Goal: Task Accomplishment & Management: Manage account settings

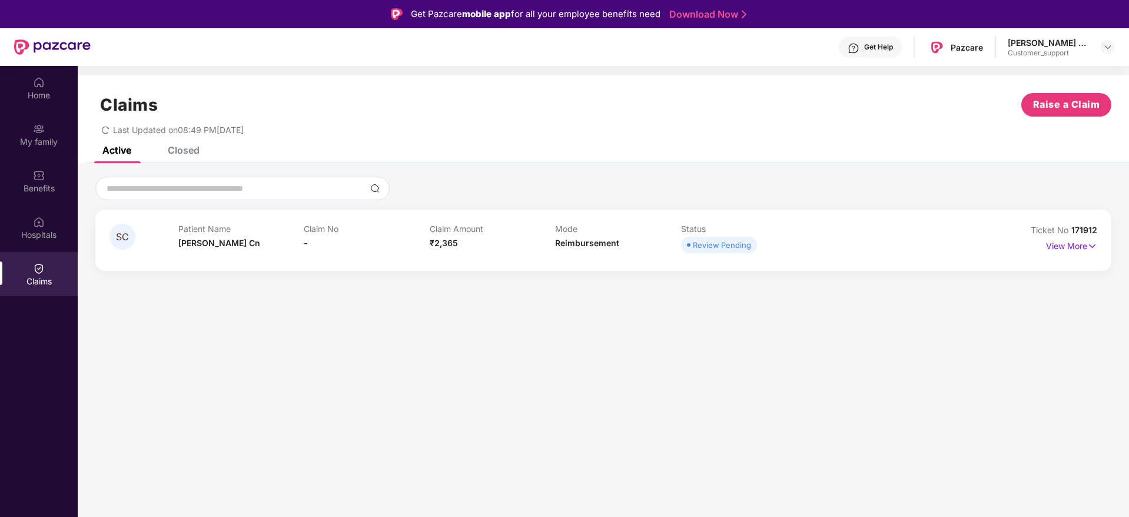
click at [105, 132] on icon "redo" at bounding box center [105, 130] width 8 height 8
drag, startPoint x: 1098, startPoint y: 233, endPoint x: 1073, endPoint y: 233, distance: 25.3
click at [1073, 233] on div "SC Patient Name [PERSON_NAME] Cn Claim No - Claim Amount ₹2,365 Mode Reimbursem…" at bounding box center [603, 240] width 1016 height 61
copy span "171912"
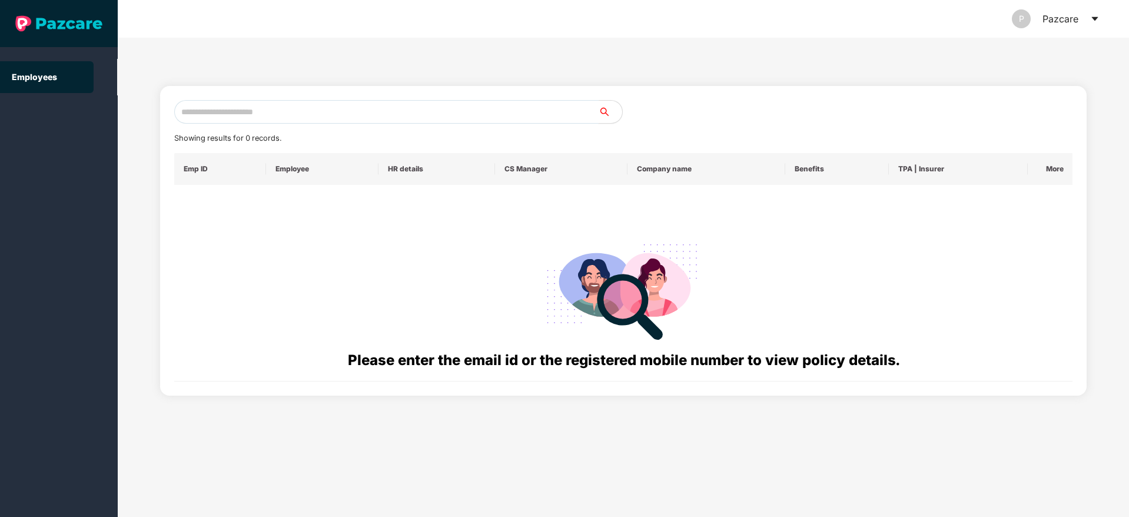
click at [288, 104] on input "text" at bounding box center [386, 112] width 424 height 24
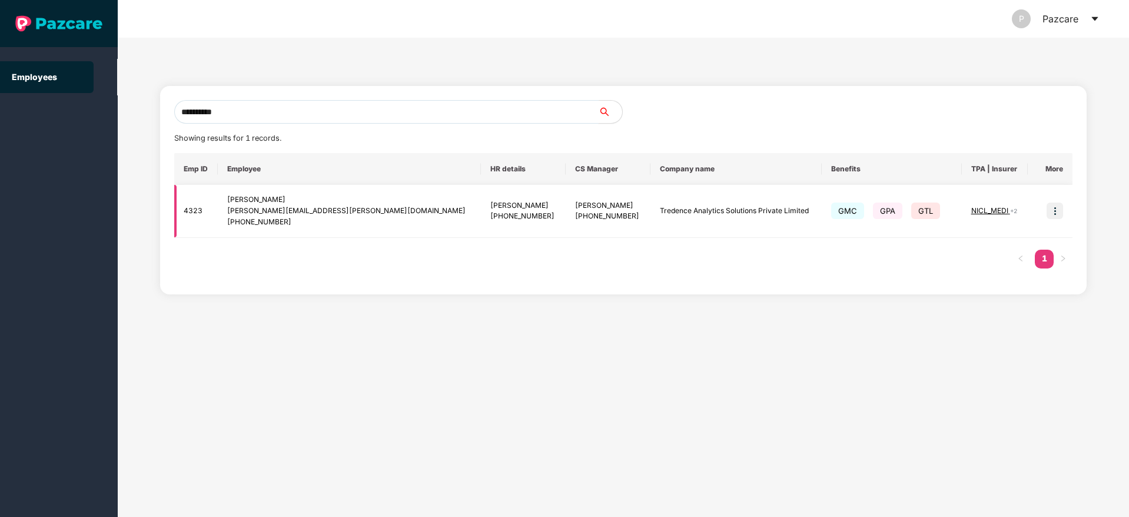
type input "**********"
click at [1054, 210] on img at bounding box center [1055, 210] width 16 height 16
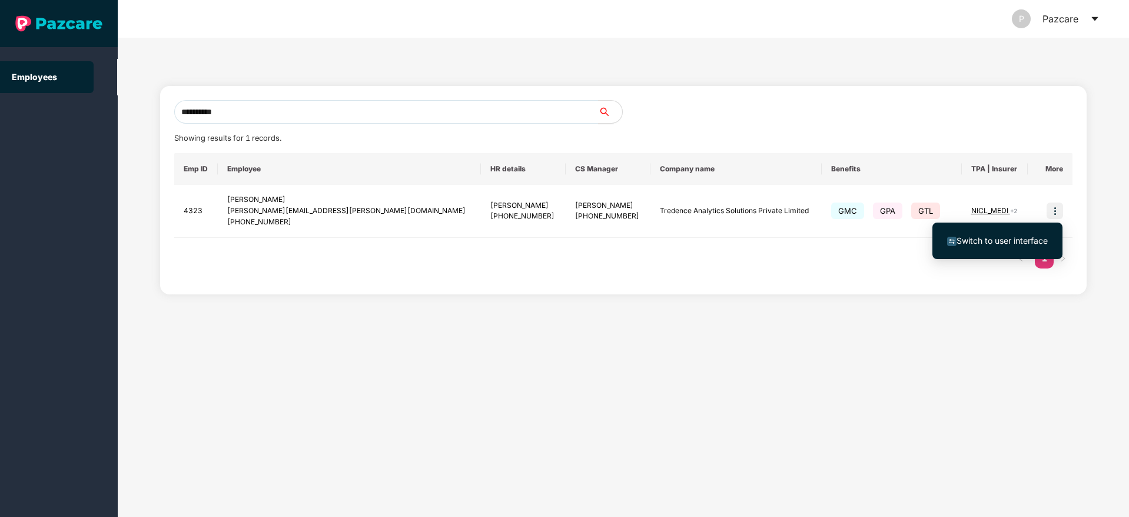
click at [1001, 248] on li "Switch to user interface" at bounding box center [997, 240] width 130 height 25
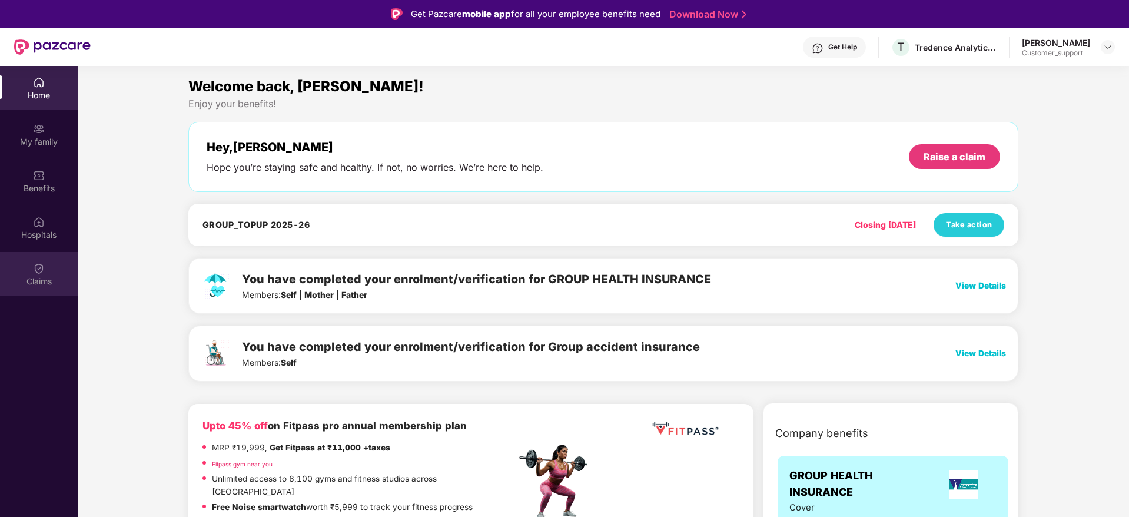
click at [44, 270] on img at bounding box center [39, 269] width 12 height 12
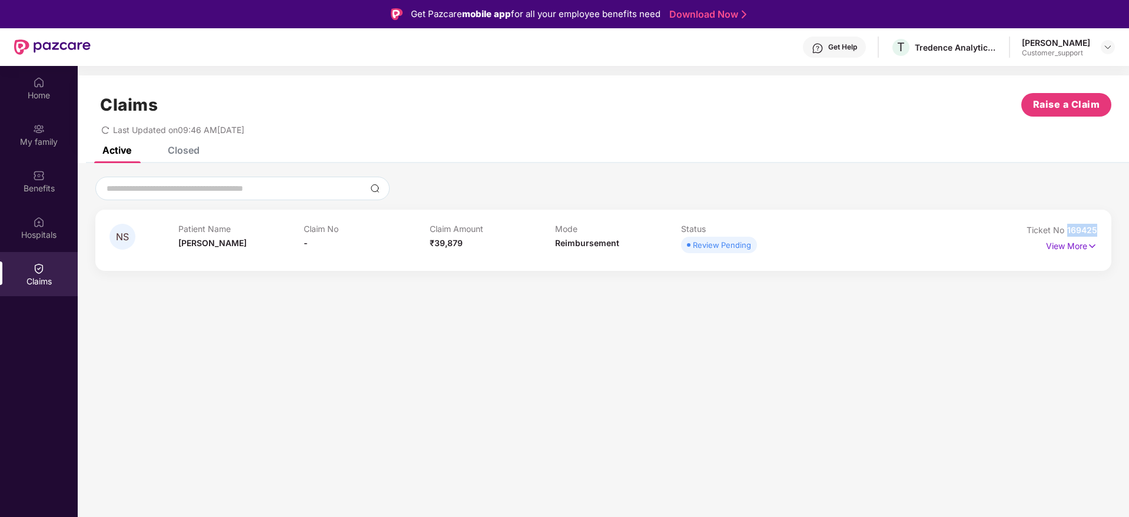
drag, startPoint x: 1100, startPoint y: 234, endPoint x: 1068, endPoint y: 231, distance: 32.6
click at [1068, 231] on div "NS Patient Name [PERSON_NAME] Claim No - Claim Amount ₹39,879 Mode Reimbursemen…" at bounding box center [603, 240] width 1016 height 61
copy span "169425"
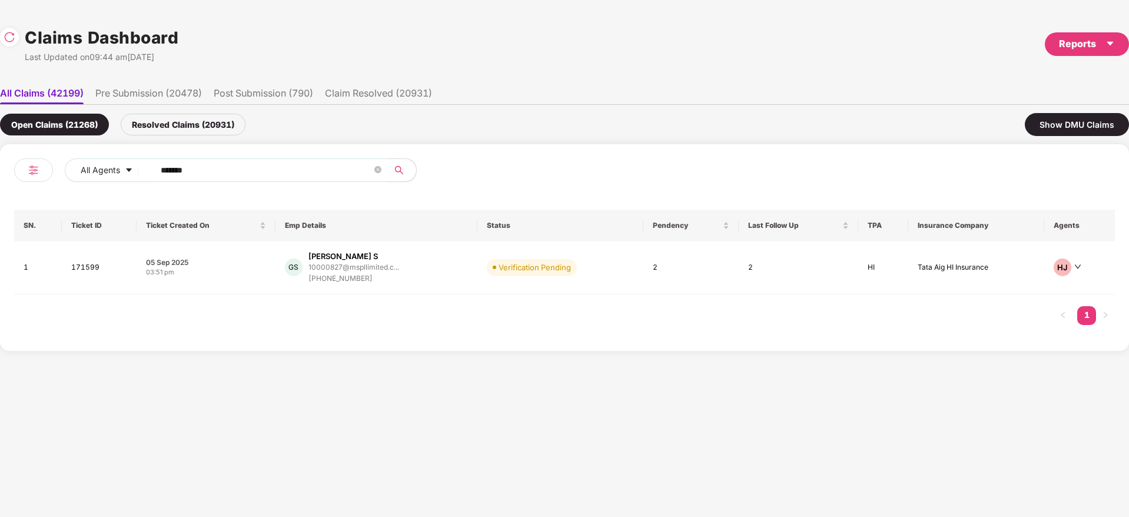
drag, startPoint x: 247, startPoint y: 172, endPoint x: 24, endPoint y: 202, distance: 225.1
click at [0, 205] on div "All Agents ****** SN. Ticket ID Ticket Created On Emp Details Status Pendency L…" at bounding box center [564, 247] width 1129 height 207
paste input "text"
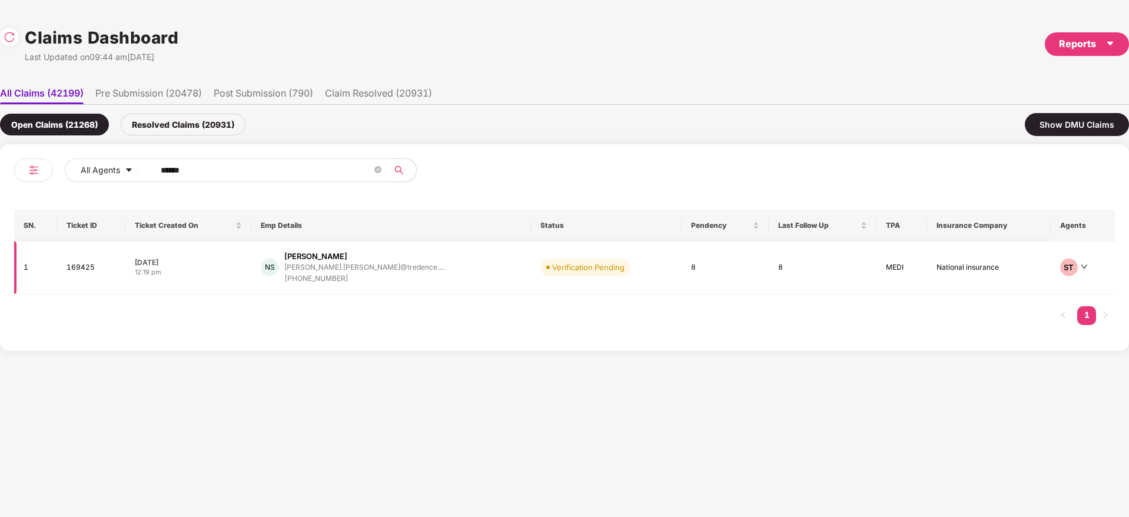
type input "******"
click at [423, 273] on div "NS Nayan Saxena nayan.saxena@tredence.... +917000215262" at bounding box center [391, 268] width 261 height 34
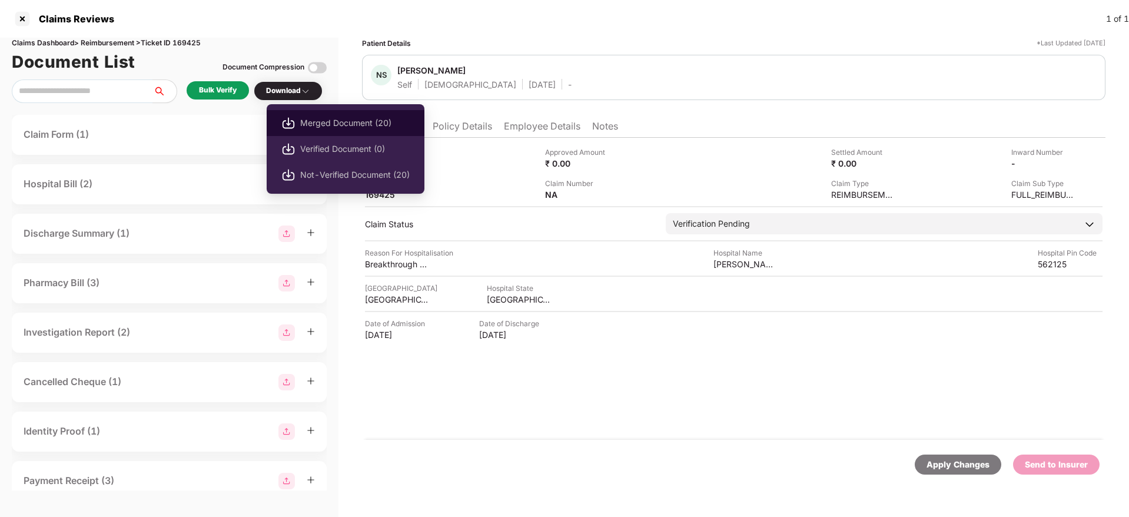
click at [350, 126] on span "Merged Document (20)" at bounding box center [354, 123] width 109 height 13
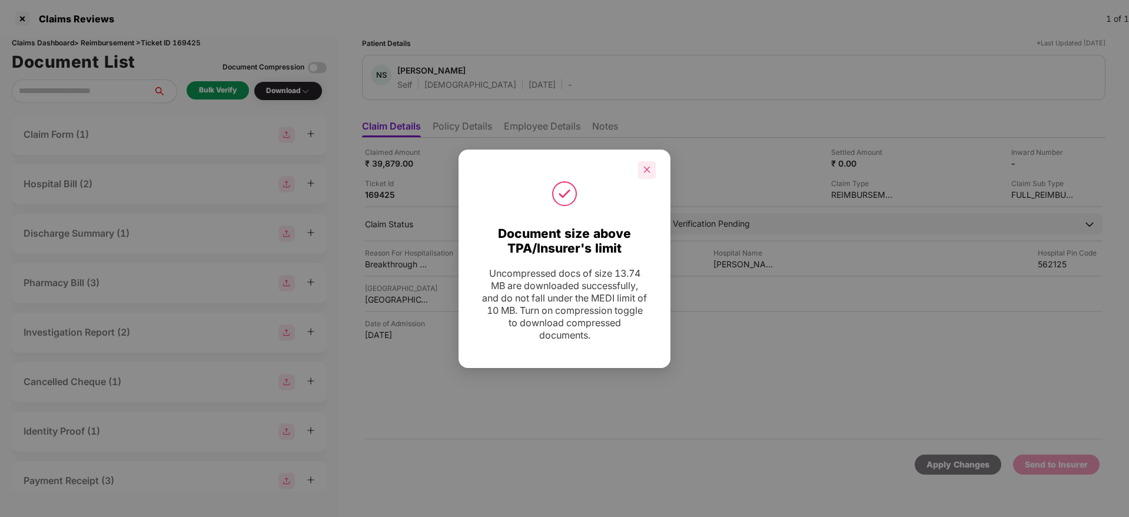
click at [646, 171] on icon "close" at bounding box center [647, 169] width 8 height 8
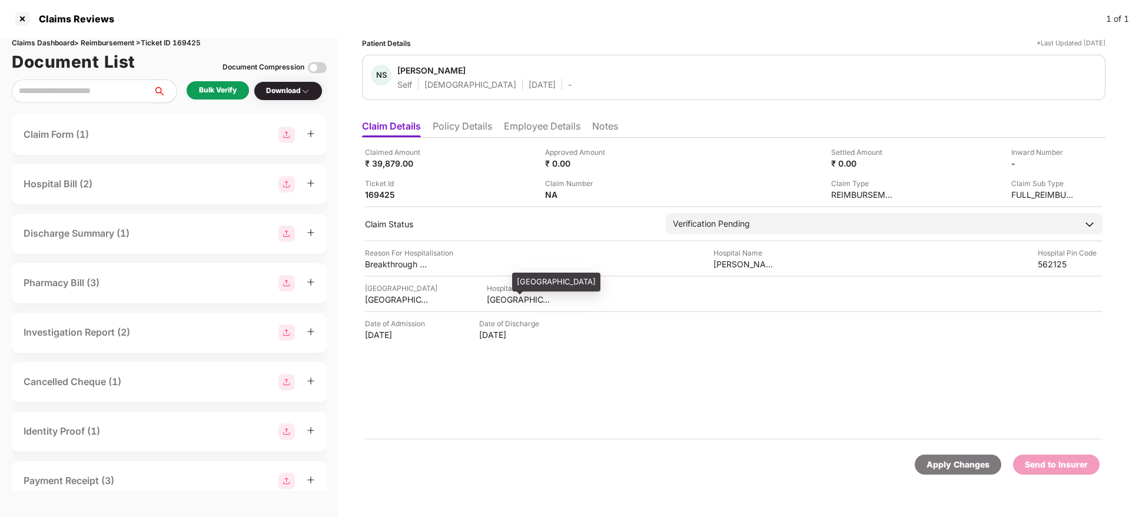
click at [511, 303] on div "KARNATAKA" at bounding box center [519, 299] width 65 height 11
copy div "KARNATAKA"
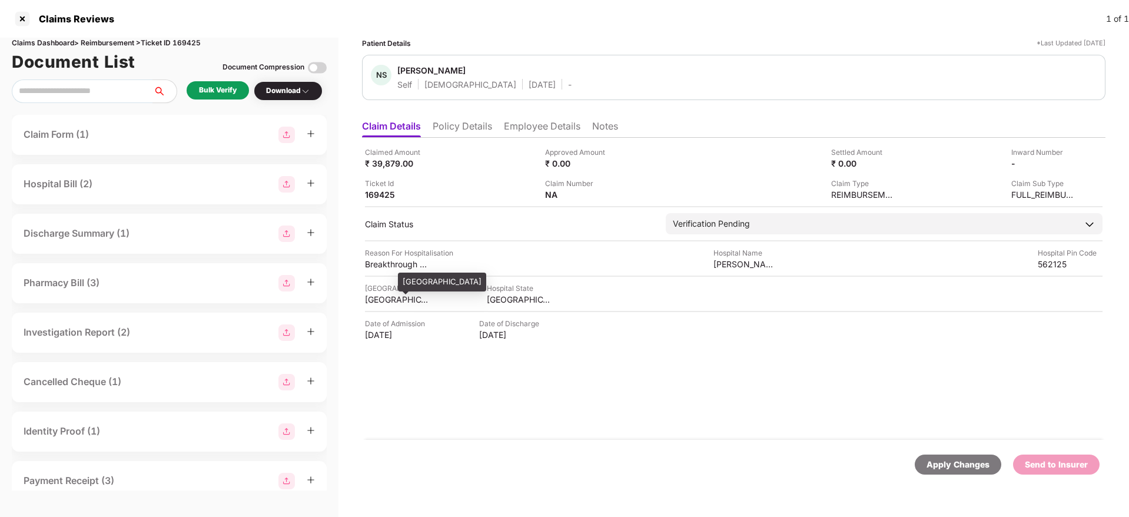
click at [386, 301] on div "BANGALORE" at bounding box center [397, 299] width 65 height 11
copy div "BANGALORE"
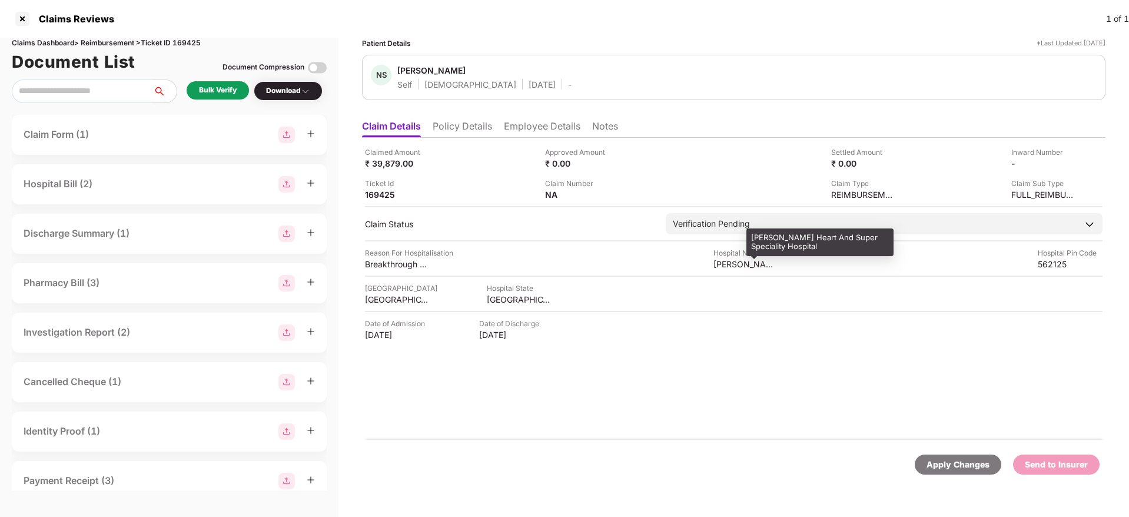
click at [736, 268] on div "Spandana Heart And Super Speciality Hospital" at bounding box center [745, 263] width 65 height 11
copy div "Spandana Heart And Super Speciality Hospital"
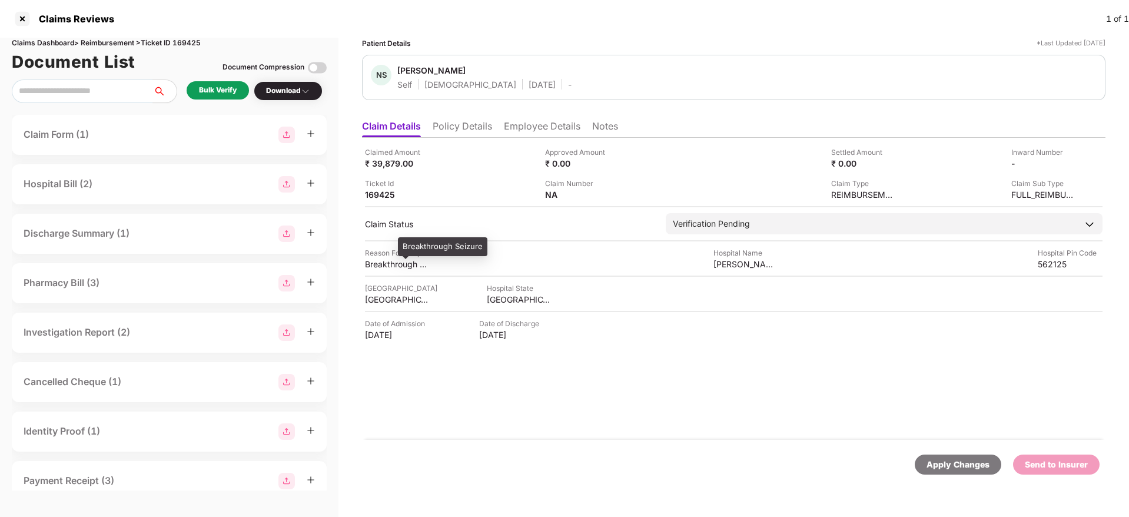
click at [393, 263] on div "Breakthrough Seizure" at bounding box center [397, 263] width 65 height 11
copy div "Breakthrough Seizure"
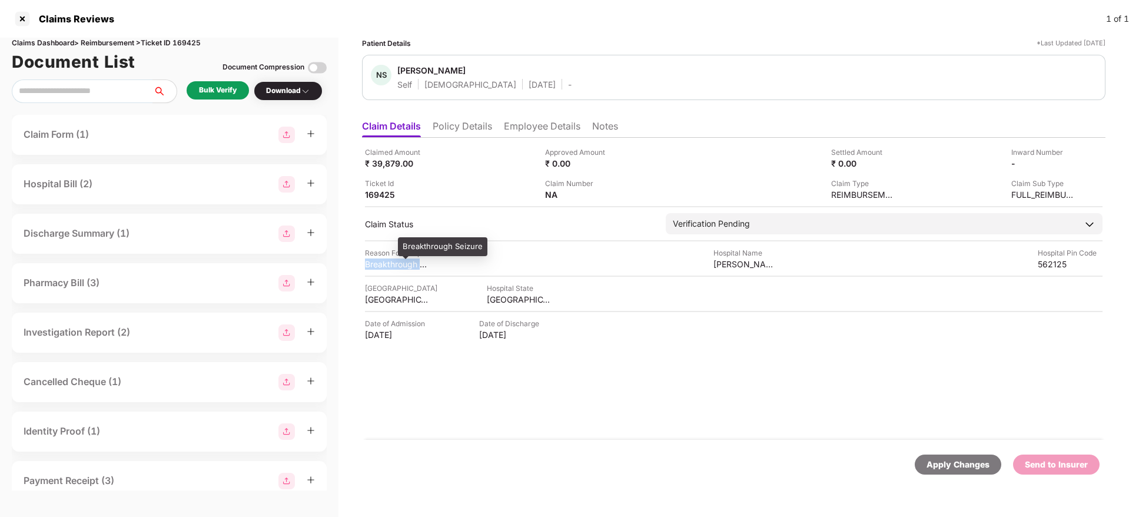
copy div "Breakthrough Seizure"
drag, startPoint x: 523, startPoint y: 127, endPoint x: 533, endPoint y: 137, distance: 14.6
click at [524, 127] on li "Employee Details" at bounding box center [542, 128] width 77 height 17
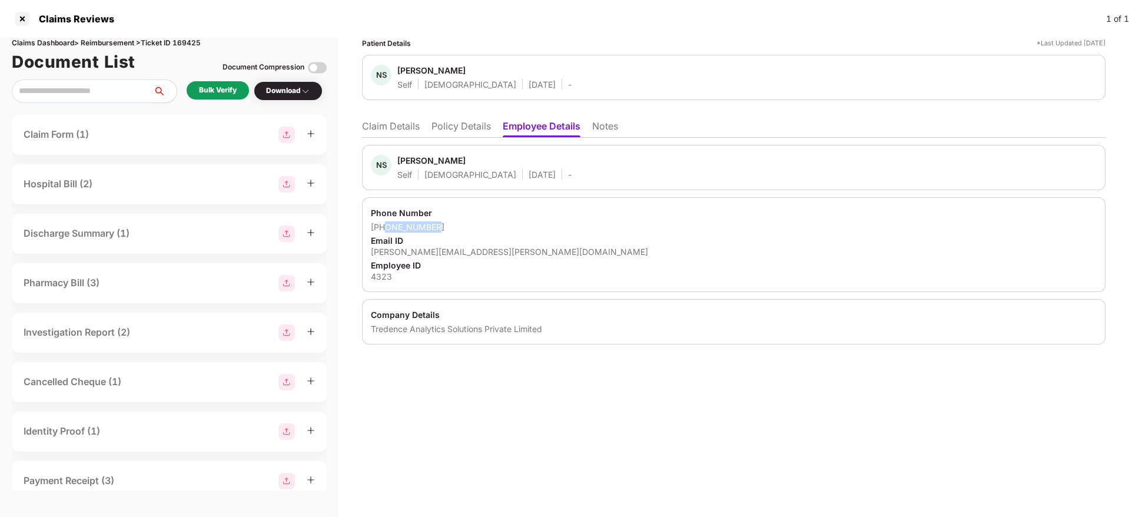
drag, startPoint x: 451, startPoint y: 224, endPoint x: 387, endPoint y: 226, distance: 63.6
click at [387, 226] on div "[PHONE_NUMBER]" at bounding box center [734, 226] width 726 height 11
copy div "7000215262"
click at [441, 254] on div "[PERSON_NAME][EMAIL_ADDRESS][PERSON_NAME][DOMAIN_NAME]" at bounding box center [734, 251] width 726 height 11
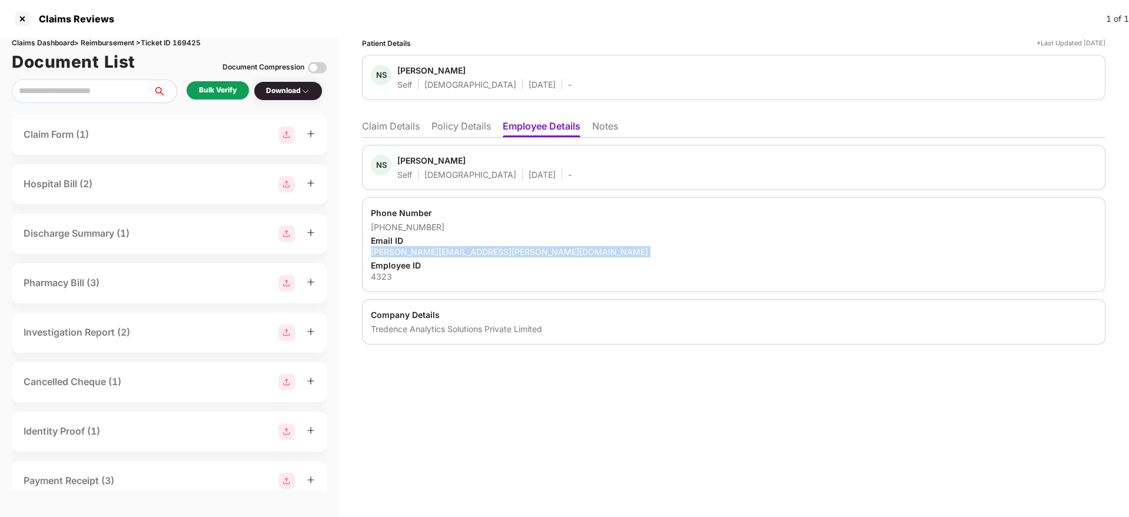
click at [441, 254] on div "[PERSON_NAME][EMAIL_ADDRESS][PERSON_NAME][DOMAIN_NAME]" at bounding box center [734, 251] width 726 height 11
copy div "[PERSON_NAME][EMAIL_ADDRESS][PERSON_NAME][DOMAIN_NAME]"
click at [396, 130] on li "Claim Details" at bounding box center [391, 128] width 58 height 17
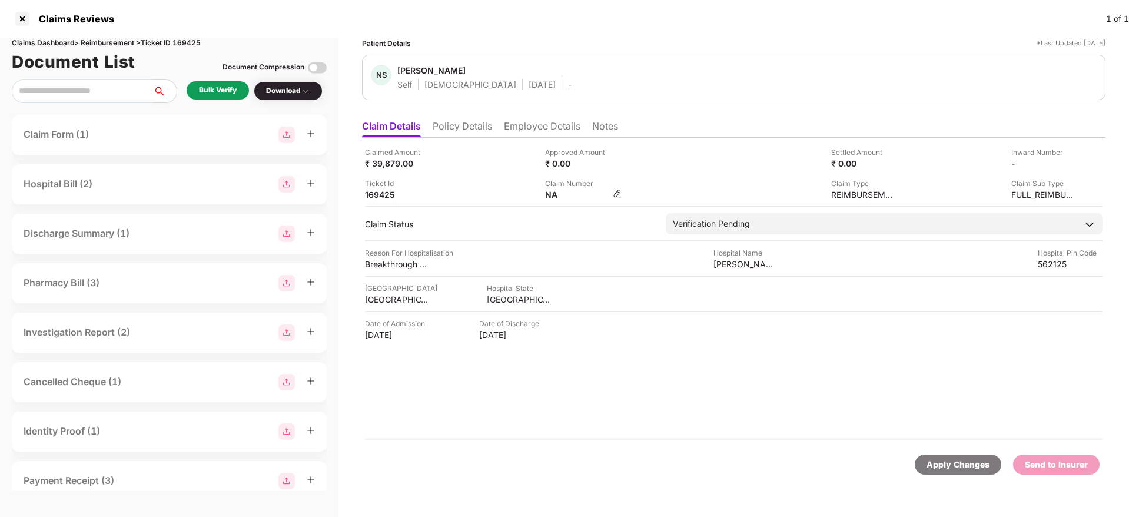
click at [617, 192] on img at bounding box center [617, 193] width 9 height 9
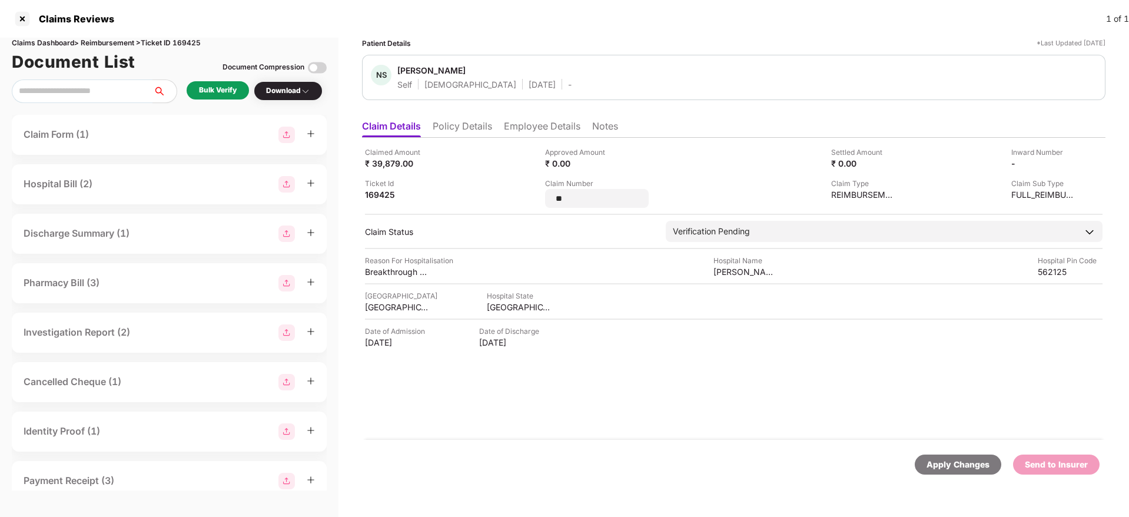
type input "*"
type input "**********"
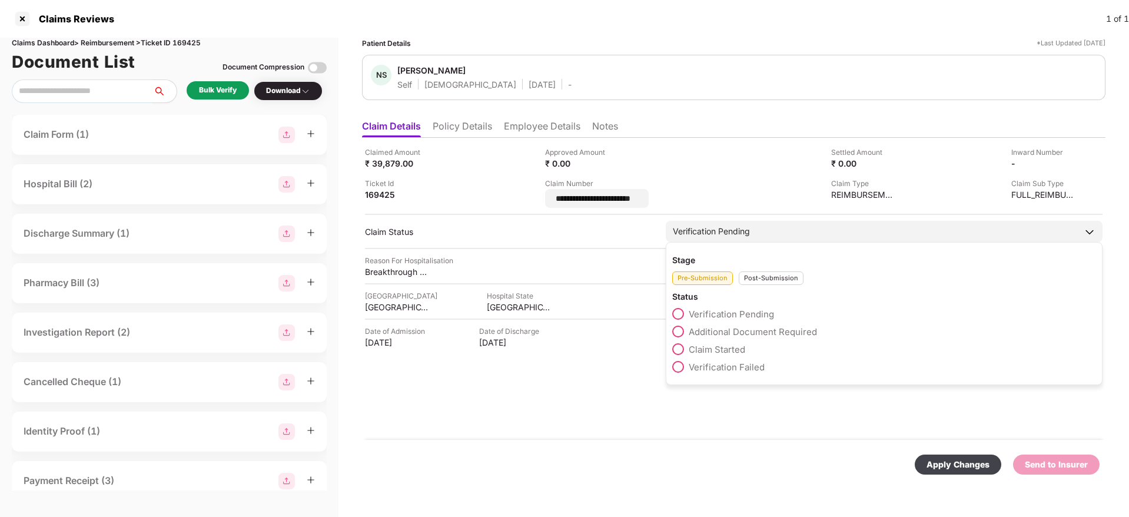
click at [771, 280] on div "Stage Pre-Submission Post-Submission Status Verification Pending Additional Doc…" at bounding box center [884, 313] width 437 height 143
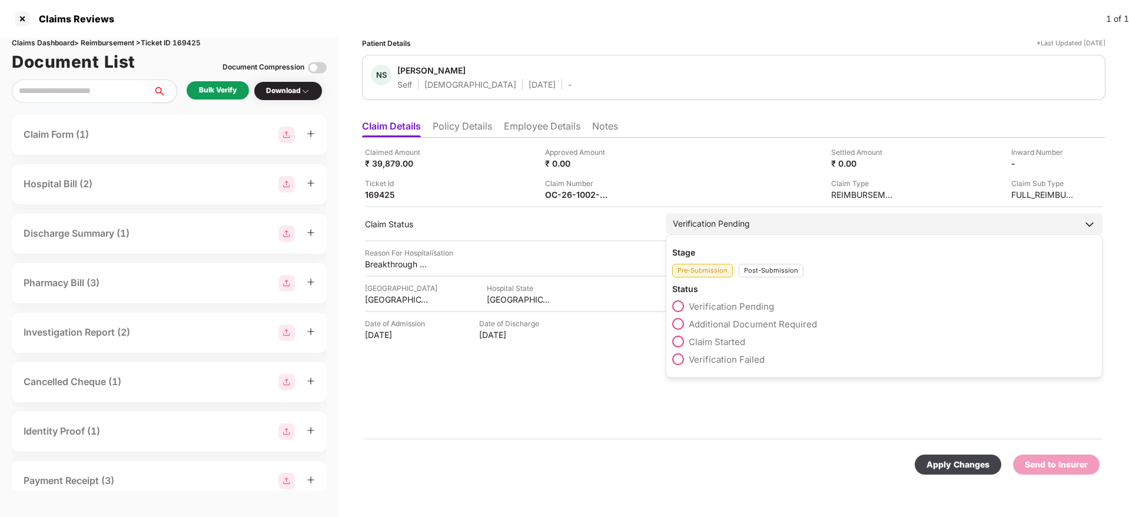
click at [766, 260] on div "Pre-Submission Post-Submission" at bounding box center [884, 267] width 424 height 19
click at [766, 271] on div "Post-Submission" at bounding box center [771, 271] width 65 height 14
click at [752, 316] on div "Claim Approved" at bounding box center [884, 309] width 424 height 18
click at [753, 328] on span "Claim Under Process" at bounding box center [733, 323] width 89 height 11
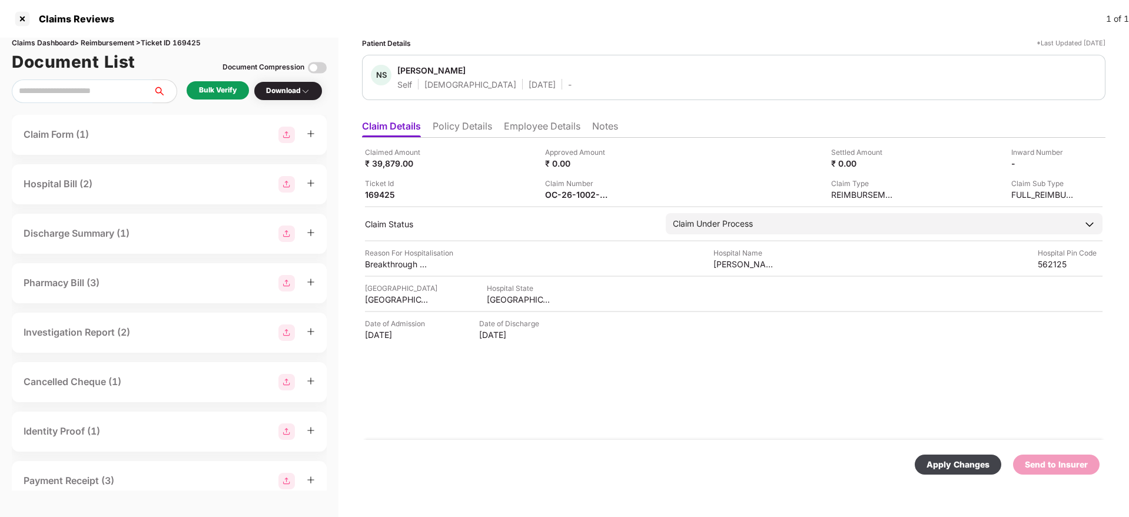
click at [958, 467] on div "Apply Changes" at bounding box center [958, 464] width 63 height 13
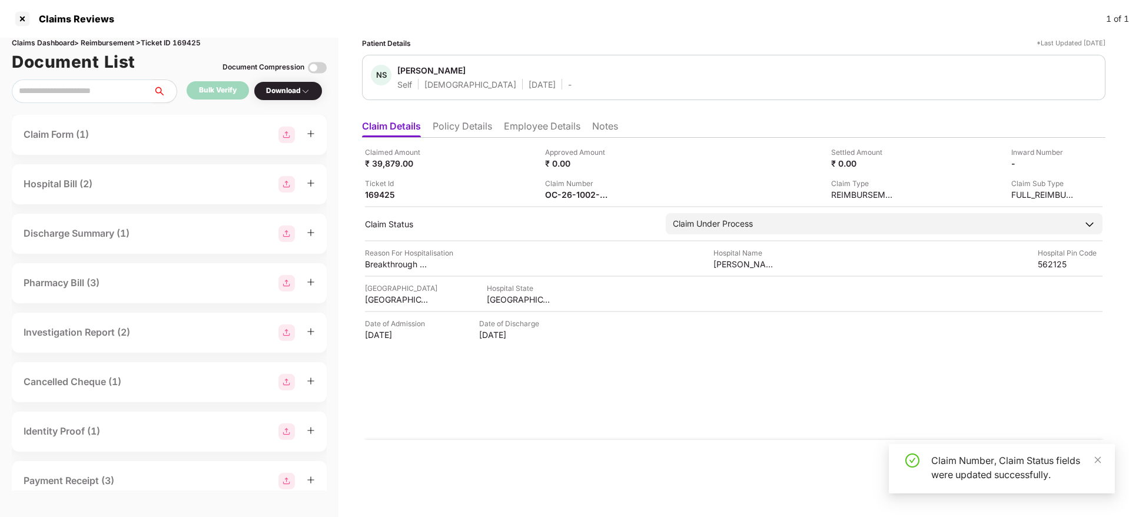
click at [650, 434] on div "Claimed Amount ₹ 39,879.00 Approved Amount ₹ 0.00 Settled Amount ₹ 0.00 Inward …" at bounding box center [733, 289] width 743 height 302
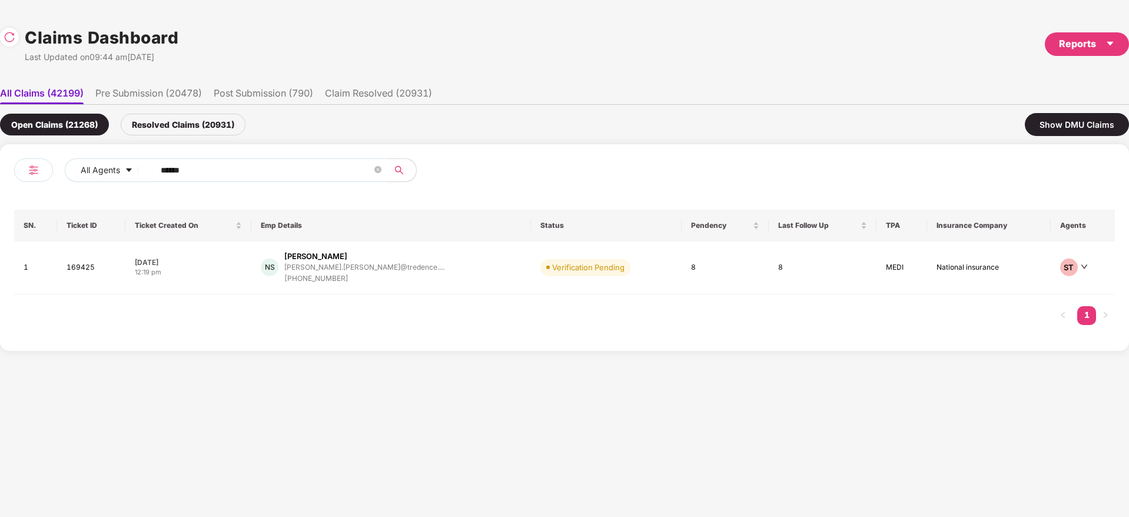
drag, startPoint x: 203, startPoint y: 170, endPoint x: 26, endPoint y: 212, distance: 182.0
click at [2, 215] on div "All Agents ****** SN. Ticket ID Ticket Created On Emp Details Status Pendency L…" at bounding box center [564, 247] width 1129 height 207
paste input "text"
type input "******"
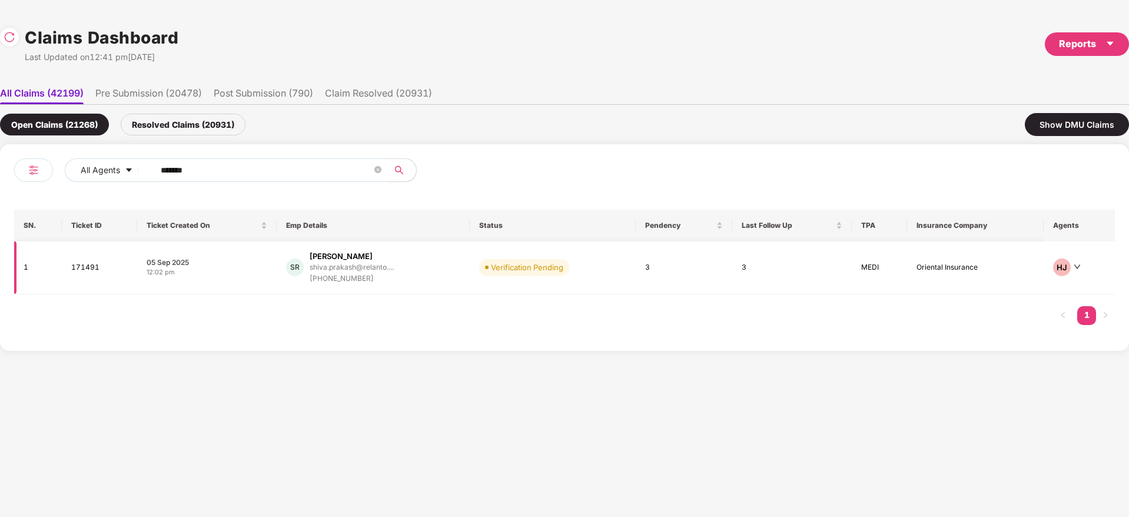
click at [428, 277] on div "SR Shivaprakash Ranga shiva.prakash@relanto.... +917760804095" at bounding box center [373, 268] width 174 height 34
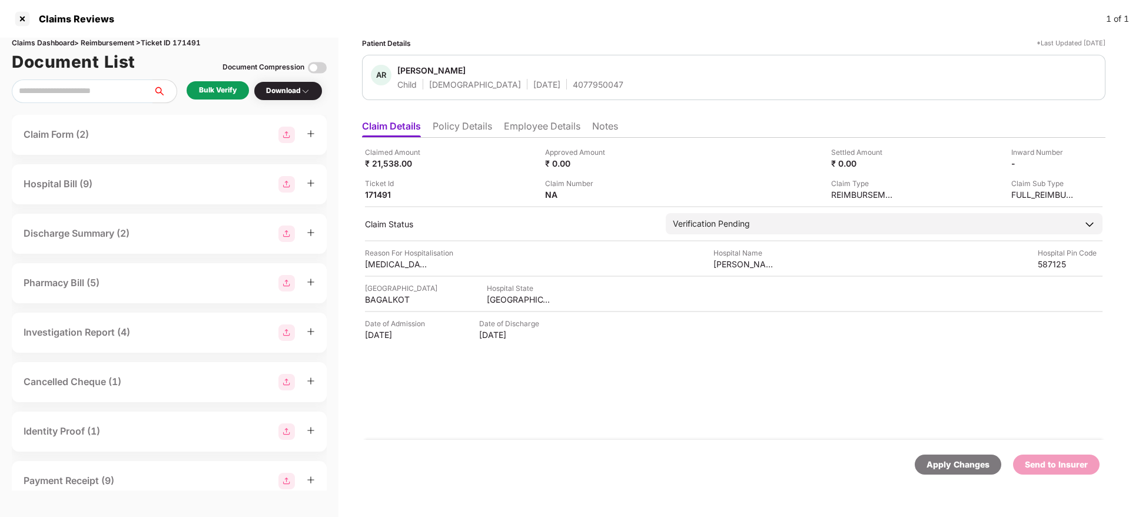
click at [211, 88] on div "Bulk Verify" at bounding box center [218, 90] width 38 height 11
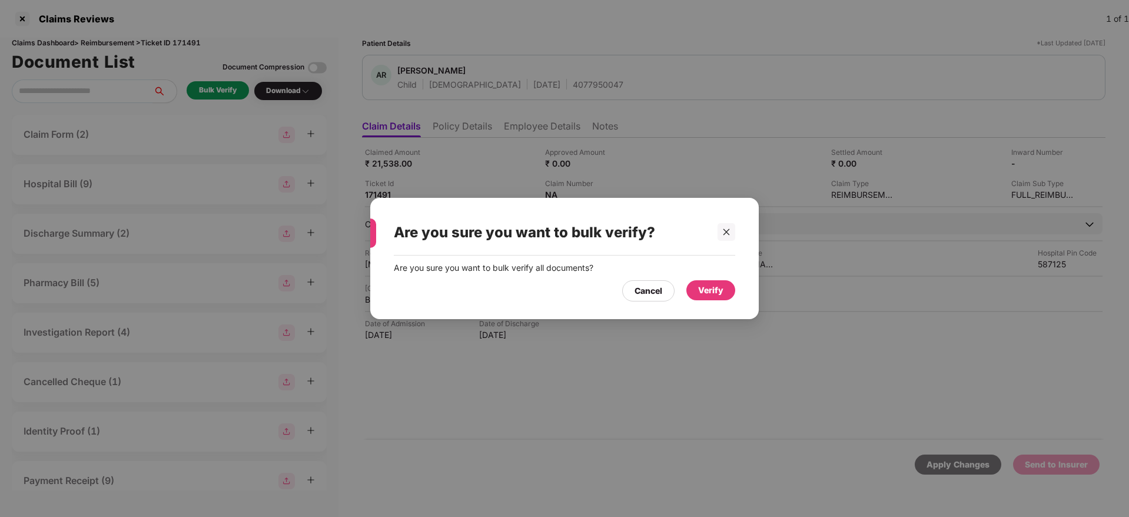
click at [699, 284] on div "Verify" at bounding box center [710, 290] width 25 height 13
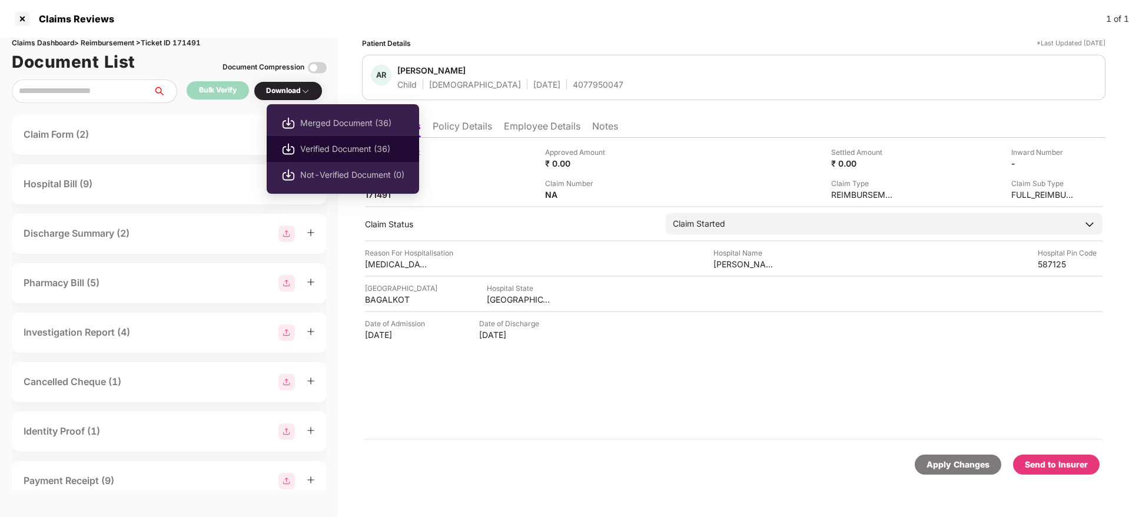
click at [346, 148] on span "Verified Document (36)" at bounding box center [352, 148] width 104 height 13
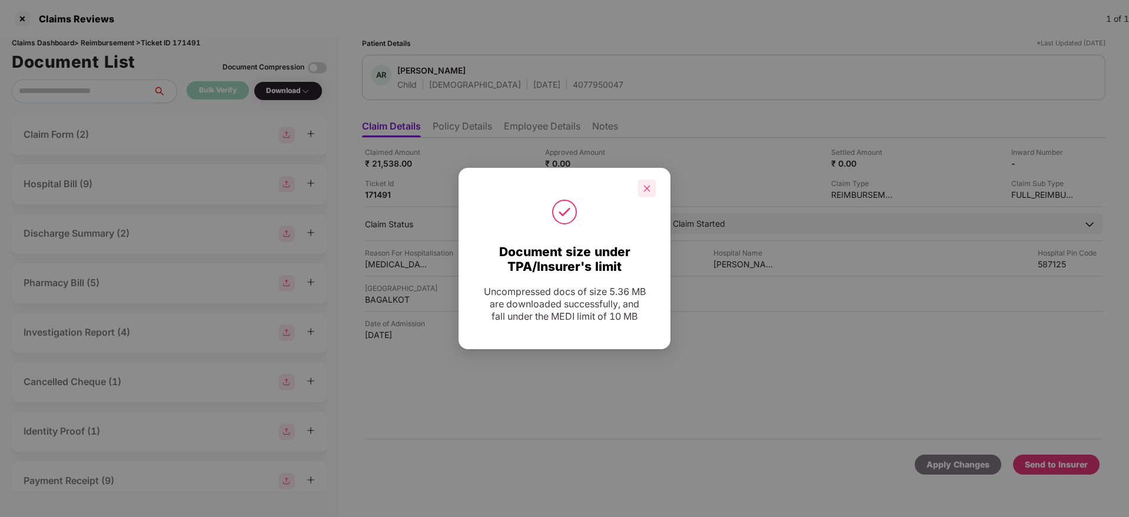
click at [646, 191] on icon "close" at bounding box center [647, 188] width 8 height 8
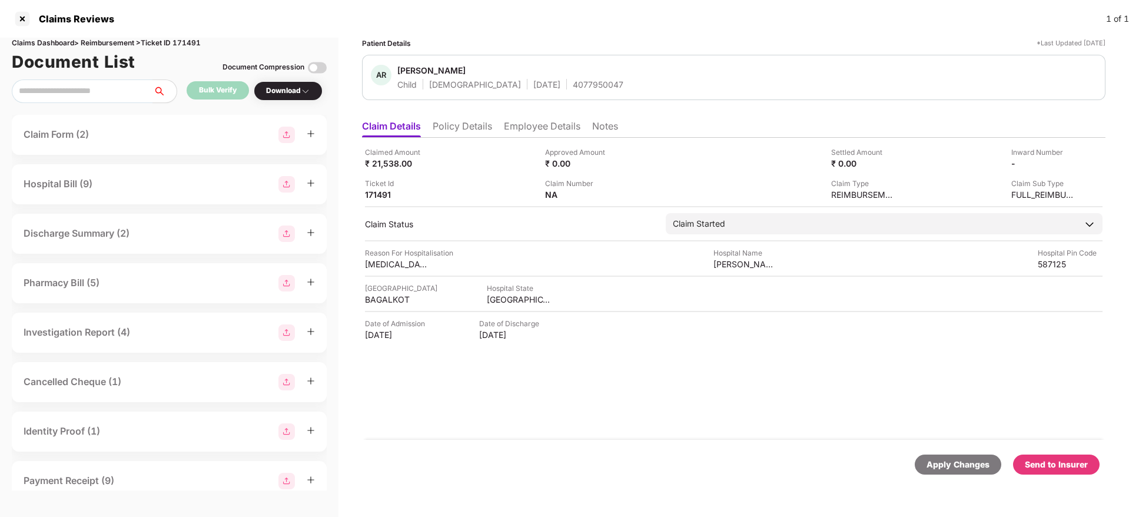
click at [1067, 464] on div "Send to Insurer" at bounding box center [1056, 464] width 63 height 13
click at [678, 427] on div "Claimed Amount ₹ 21,538.00 Approved Amount ₹ 0.00 Settled Amount ₹ 0.00 Inward …" at bounding box center [733, 289] width 743 height 302
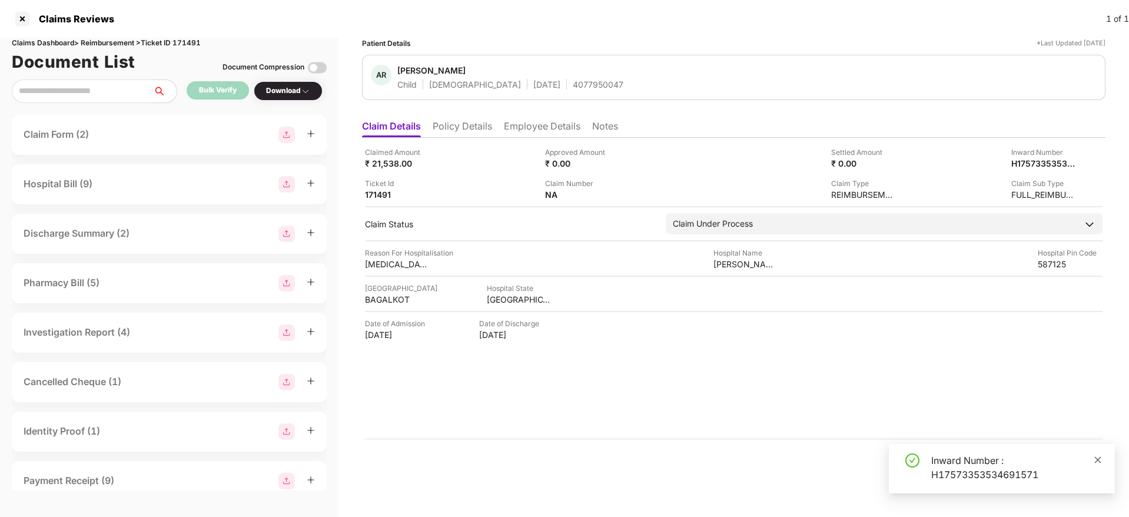
click at [1095, 460] on icon "close" at bounding box center [1098, 460] width 8 height 8
click at [464, 118] on ul "Claim Details Policy Details Employee Details Notes" at bounding box center [733, 126] width 743 height 24
click at [469, 120] on li "Policy Details" at bounding box center [462, 128] width 59 height 17
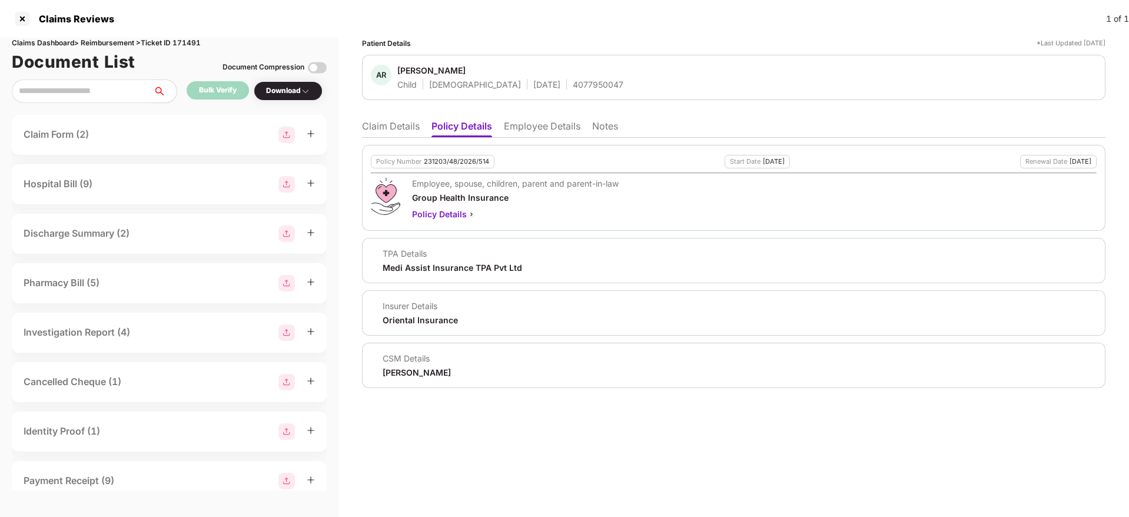
click at [399, 128] on li "Claim Details" at bounding box center [391, 128] width 58 height 17
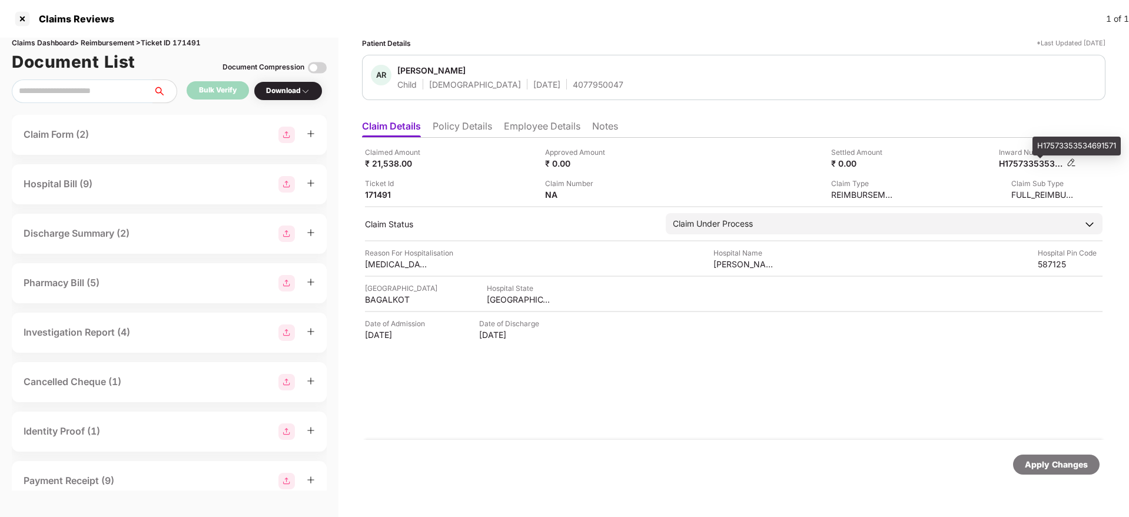
click at [1022, 168] on div "H17573353534691571" at bounding box center [1031, 163] width 65 height 11
copy div
click at [470, 122] on li "Policy Details" at bounding box center [462, 128] width 59 height 17
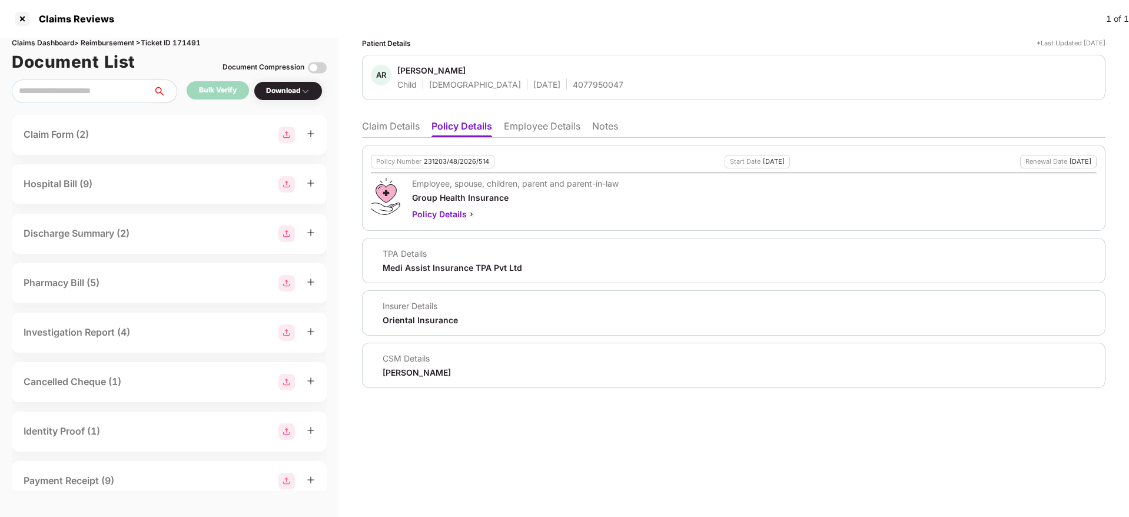
click at [399, 130] on li "Claim Details" at bounding box center [391, 128] width 58 height 17
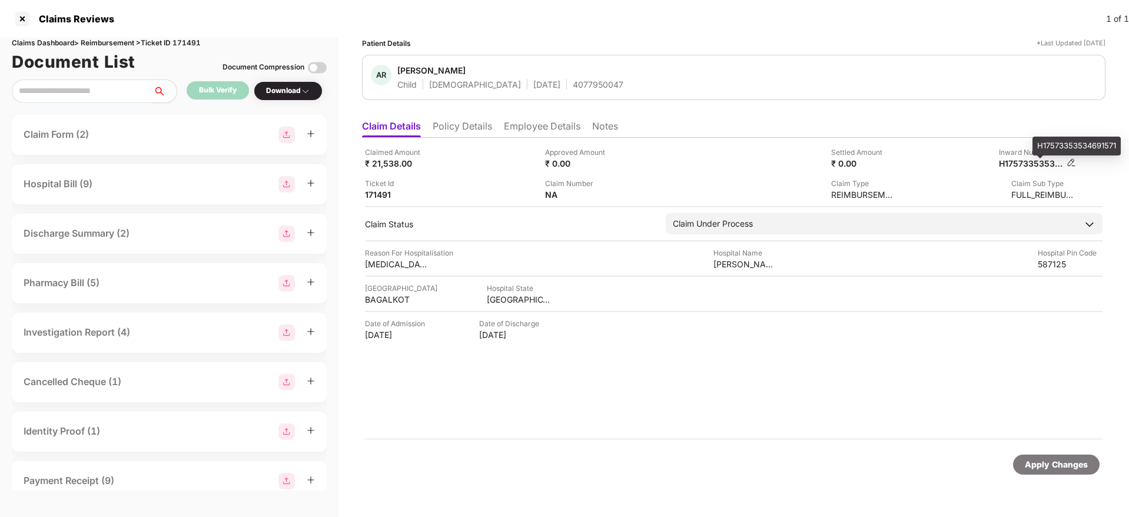
click at [1023, 164] on div "H17573353534691571" at bounding box center [1031, 163] width 65 height 11
copy div "H17573353534691571"
